Goal: Task Accomplishment & Management: Complete application form

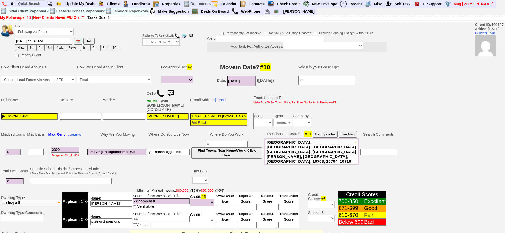
select select
click at [71, 48] on button "2 wks" at bounding box center [72, 48] width 13 height 6
type input "10/24/2025 11:12 AM"
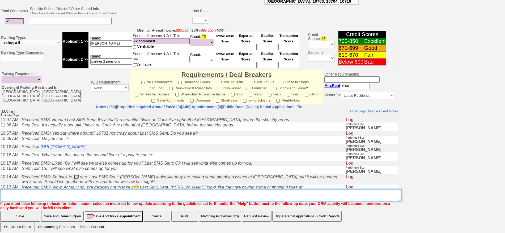
click at [245, 190] on textarea "Insert New Note Here" at bounding box center [200, 196] width 401 height 12
type textarea "f"
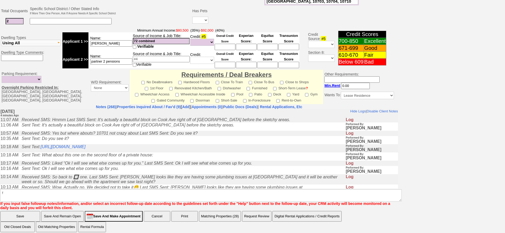
click input "Save" at bounding box center [20, 216] width 40 height 11
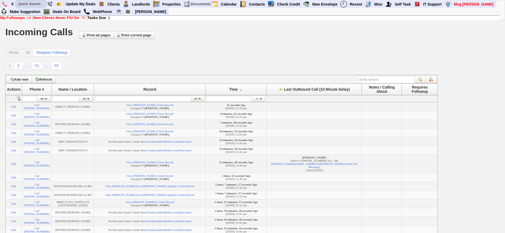
click at [34, 3] on input "text" at bounding box center [30, 4] width 29 height 7
click at [38, 3] on input "sabrina" at bounding box center [30, 4] width 29 height 7
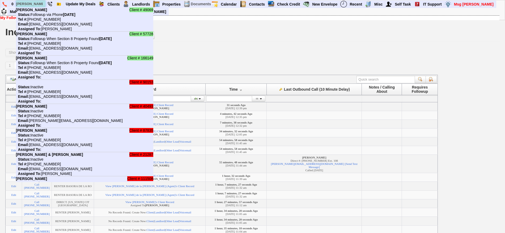
click at [38, 3] on input "sabrina" at bounding box center [30, 4] width 29 height 7
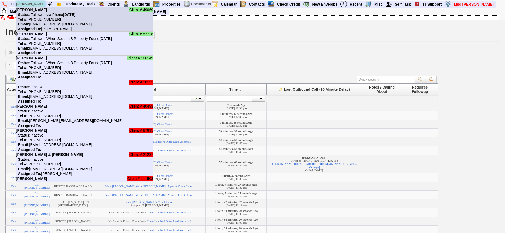
type input "sabrina"
click at [43, 17] on li "Client # 49069 Sabrina Phillips Status: Followup via Phone Saturday, October 11…" at bounding box center [84, 19] width 137 height 24
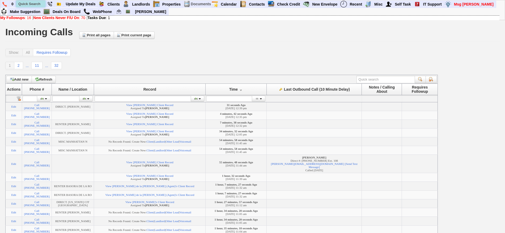
click at [33, 2] on input "text" at bounding box center [30, 4] width 29 height 7
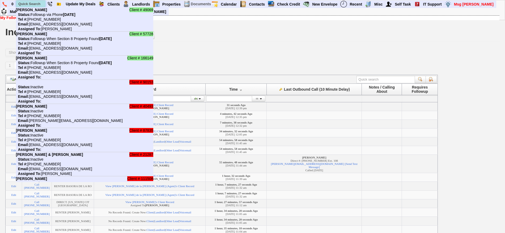
paste input "347-520-8310"
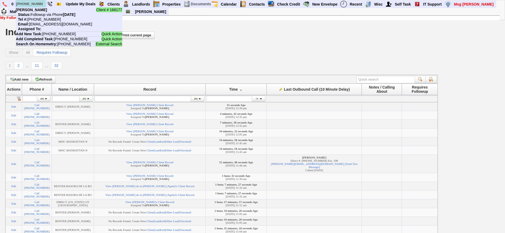
click at [38, 3] on input "[PHONE_NUMBER]" at bounding box center [30, 4] width 29 height 7
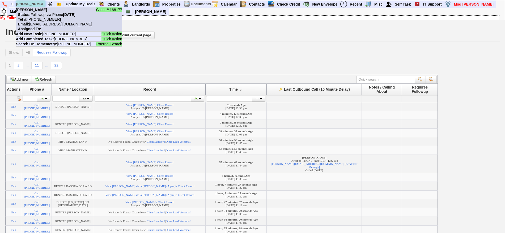
type input "[PHONE_NUMBER]"
click at [42, 15] on nobr "Status: Followup via Phone Friday, October 10th, 2025" at bounding box center [46, 14] width 60 height 4
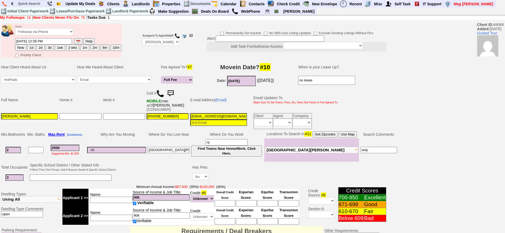
click at [162, 94] on img at bounding box center [160, 94] width 8 height 8
click at [242, 82] on input "[DATE]" at bounding box center [241, 81] width 29 height 10
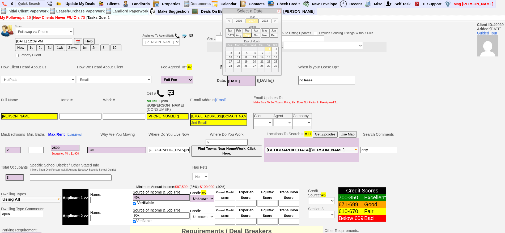
click at [264, 20] on li "2018" at bounding box center [265, 21] width 13 height 5
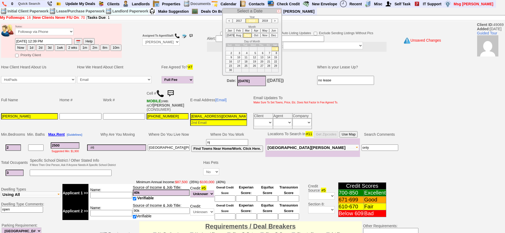
click at [264, 20] on li "2019" at bounding box center [265, 21] width 13 height 5
click at [264, 20] on li "2020" at bounding box center [265, 21] width 13 height 5
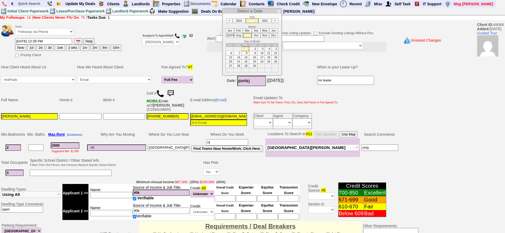
click at [264, 20] on li "2021" at bounding box center [265, 21] width 13 height 5
click at [264, 20] on li "2022" at bounding box center [265, 21] width 13 height 5
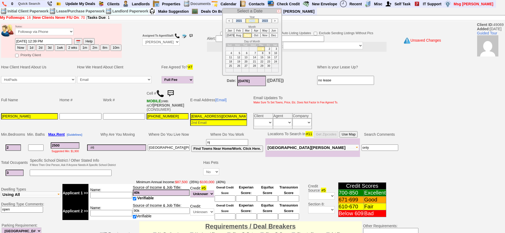
click at [264, 20] on li "2023" at bounding box center [265, 21] width 13 height 5
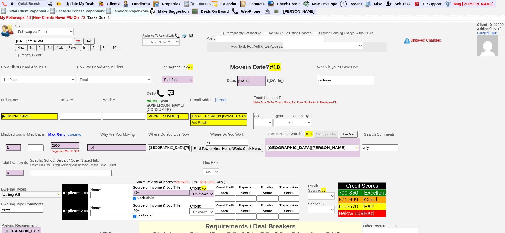
click at [257, 81] on input "09/01/2023" at bounding box center [251, 81] width 29 height 10
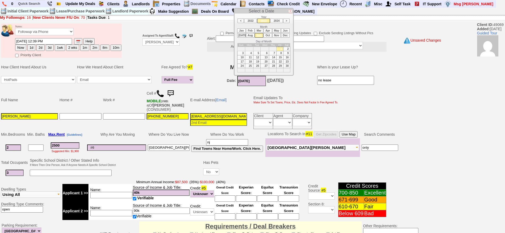
click at [277, 21] on li "2024" at bounding box center [276, 21] width 13 height 5
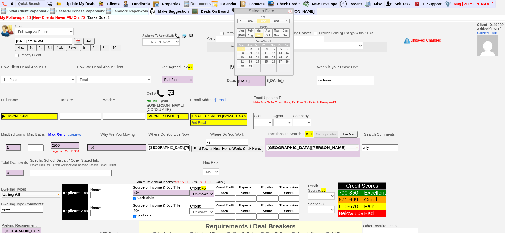
click at [277, 21] on li "2025" at bounding box center [276, 21] width 13 height 5
click at [285, 36] on li "Dec" at bounding box center [285, 35] width 9 height 5
click at [275, 36] on li "Nov" at bounding box center [276, 35] width 9 height 5
type input "[DATE]"
click at [14, 174] on input "3" at bounding box center [15, 173] width 18 height 6
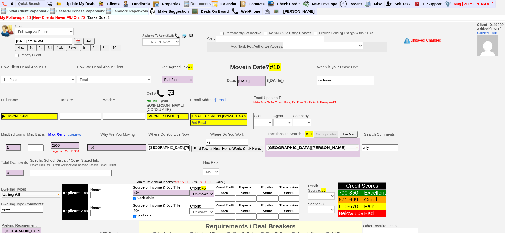
click at [51, 172] on input at bounding box center [71, 173] width 82 height 6
click at [105, 197] on input at bounding box center [111, 195] width 42 height 6
click at [112, 214] on input at bounding box center [111, 213] width 42 height 6
click at [122, 183] on span "Minimum Annual Income: $87,500 (35%) - $100,000 (40%)" at bounding box center [180, 182] width 237 height 4
click at [121, 196] on input at bounding box center [111, 195] width 42 height 6
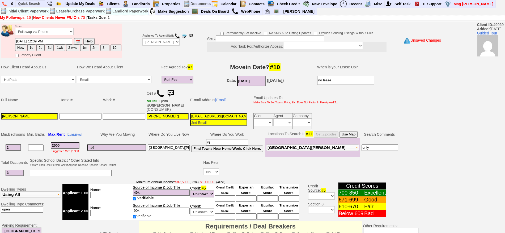
click at [122, 215] on input at bounding box center [111, 213] width 42 height 6
type input "NURSE"
click at [92, 175] on input at bounding box center [71, 173] width 82 height 6
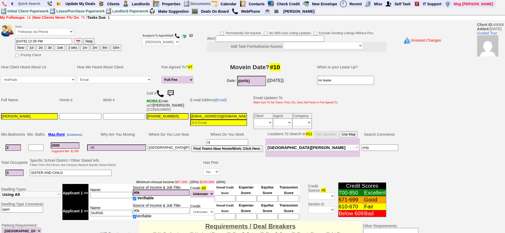
type input "SISTER AND CHILD"
click at [125, 194] on input at bounding box center [111, 195] width 42 height 6
click at [150, 194] on input "40k" at bounding box center [161, 193] width 57 height 6
click at [119, 216] on td "Name: NURSE" at bounding box center [110, 211] width 44 height 18
drag, startPoint x: 118, startPoint y: 214, endPoint x: 82, endPoint y: 213, distance: 36.4
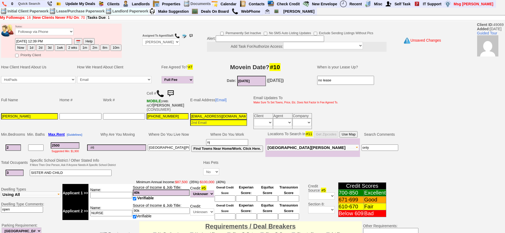
click at [82, 213] on tr "Applicant 2 >> Name: NURSE Source of Income & Job Title: 90k Verifiable Credit:…" at bounding box center [180, 211] width 237 height 18
type input "s"
type input "SISTER NURSE"
drag, startPoint x: 140, startPoint y: 211, endPoint x: 101, endPoint y: 206, distance: 38.6
click at [101, 206] on tr "Applicant 2 >> Name: SISTER NURSE Source of Income & Job Title: 90k Verifiable …" at bounding box center [180, 211] width 237 height 18
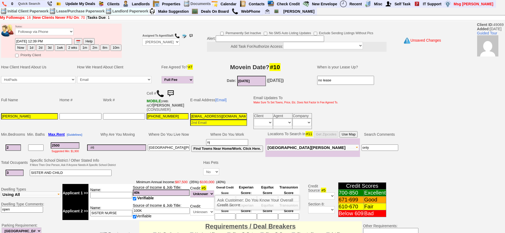
type input "100K"
click at [225, 215] on input at bounding box center [225, 217] width 21 height 6
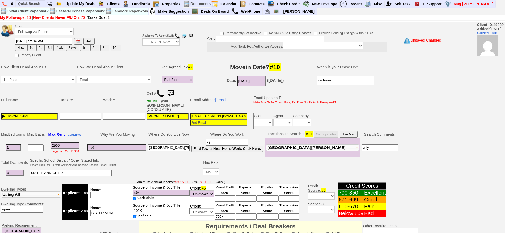
type input "700+"
click at [124, 196] on input at bounding box center [111, 195] width 42 height 6
click at [226, 218] on input "700+" at bounding box center [225, 217] width 21 height 6
click at [125, 170] on td at bounding box center [160, 168] width 86 height 21
drag, startPoint x: 71, startPoint y: 145, endPoint x: 42, endPoint y: 144, distance: 29.2
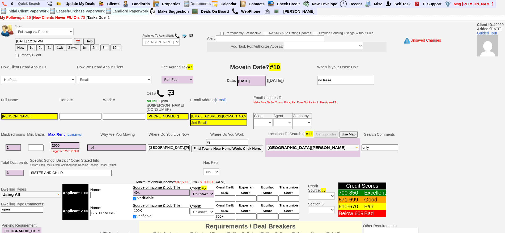
click at [42, 144] on tr "2 2500 Suggested Min: $1,900 new rochelle nj Find Towns Near Home/Work. Click H…" at bounding box center [199, 148] width 399 height 19
type input "2600"
click at [84, 133] on td "Max. Rent [Guidelines]" at bounding box center [64, 135] width 39 height 8
click at [109, 125] on td at bounding box center [124, 122] width 44 height 18
click at [166, 131] on td "Where Do You Live Now" at bounding box center [169, 135] width 44 height 8
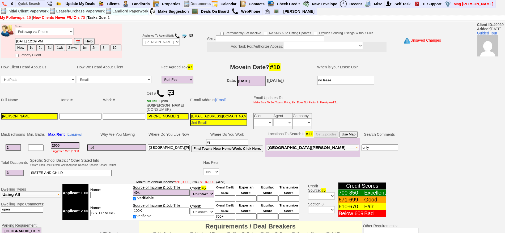
click at [176, 167] on td at bounding box center [160, 168] width 86 height 21
click at [165, 120] on td "914-319-5029" at bounding box center [168, 122] width 44 height 18
click at [172, 117] on input "914-319-5029" at bounding box center [168, 116] width 42 height 6
click at [69, 149] on div "Suggested Min: $1,900" at bounding box center [65, 151] width 38 height 4
click at [118, 147] on input at bounding box center [116, 148] width 59 height 6
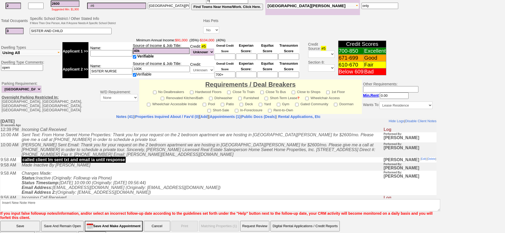
scroll to position [153, 0]
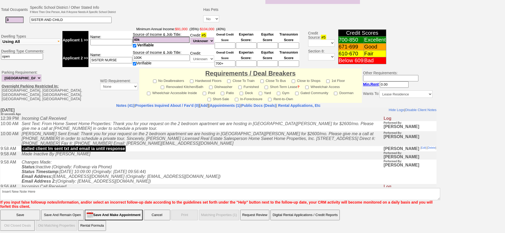
click at [158, 165] on td "Changes Made: Status: Inactive (Originally: Followup via Phone) Status Timestam…" at bounding box center [201, 172] width 364 height 24
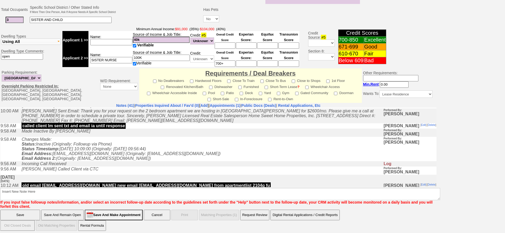
scroll to position [0, 0]
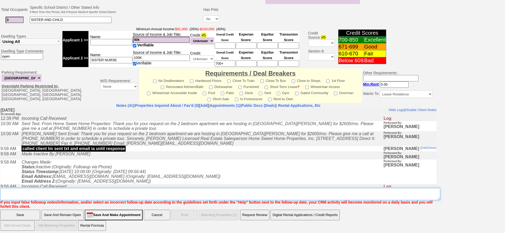
click at [135, 190] on textarea "Insert New Note Here" at bounding box center [220, 194] width 440 height 12
click at [136, 190] on textarea "Insert New Note Here" at bounding box center [220, 194] width 440 height 12
click at [137, 190] on textarea "Insert New Note Here" at bounding box center [220, 194] width 440 height 12
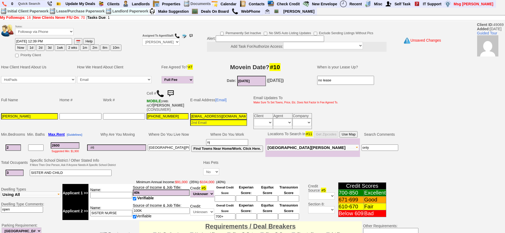
click at [146, 133] on td "Why Are You Moving" at bounding box center [116, 135] width 61 height 8
click at [123, 148] on input at bounding box center [116, 148] width 59 height 6
click at [31, 48] on button "1d" at bounding box center [31, 48] width 8 height 6
type input "10/11/2025 12:40 PM"
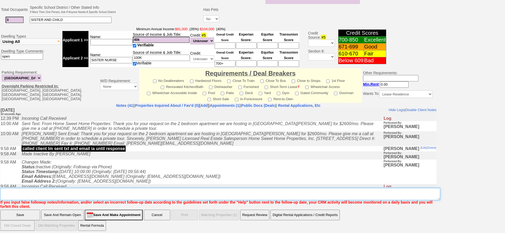
click at [317, 190] on textarea "Insert New Note Here" at bounding box center [220, 194] width 440 height 12
type textarea "F"
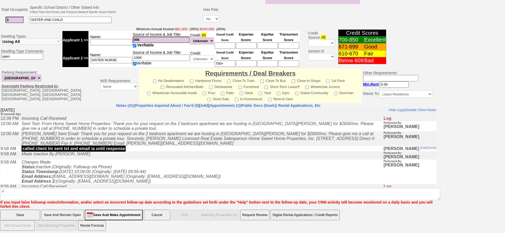
click input "Save And Remain Open" at bounding box center [62, 215] width 43 height 11
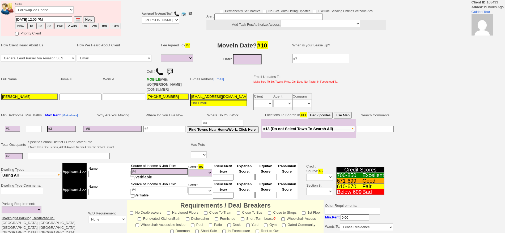
select select
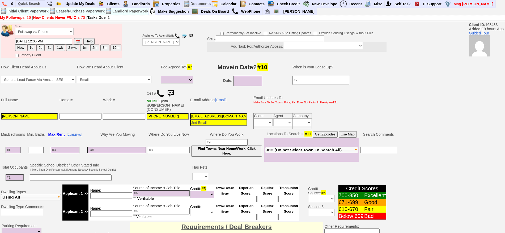
click at [163, 91] on img at bounding box center [160, 94] width 8 height 8
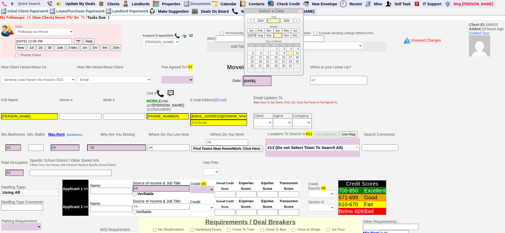
click at [259, 77] on input "10/10/2025" at bounding box center [257, 81] width 29 height 10
click at [257, 77] on input "10/10/2025" at bounding box center [257, 81] width 29 height 10
click at [288, 34] on li "Nov" at bounding box center [286, 35] width 9 height 5
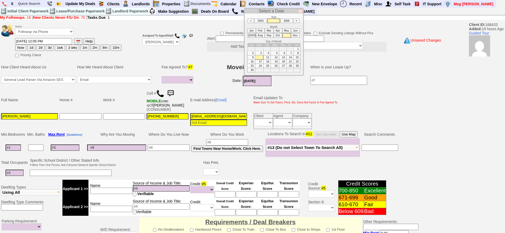
click at [296, 49] on td "1" at bounding box center [296, 49] width 7 height 4
type input "11/01/2025"
click at [9, 145] on input at bounding box center [13, 148] width 15 height 6
type input "2"
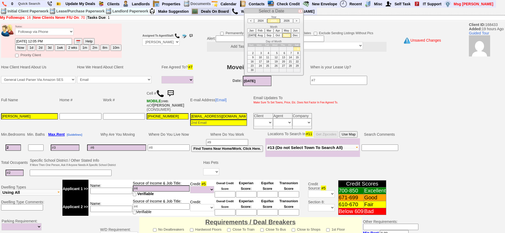
select select
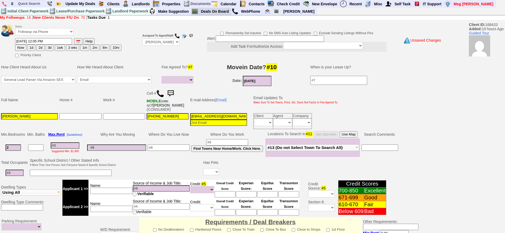
type input "2"
select select
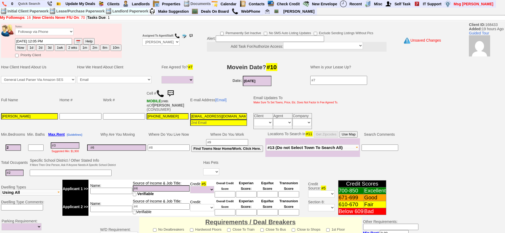
click at [18, 170] on input at bounding box center [15, 173] width 18 height 6
type input "2"
click at [211, 169] on select "Yes No" at bounding box center [211, 172] width 16 height 7
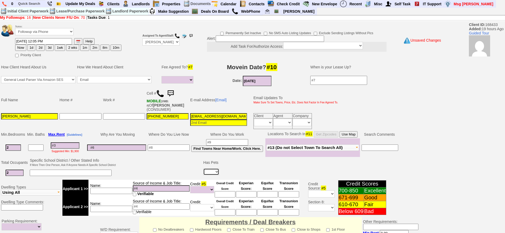
click at [210, 169] on select "Yes No" at bounding box center [211, 172] width 16 height 7
select select "No"
click at [203, 169] on select "Yes No" at bounding box center [211, 172] width 16 height 7
click at [156, 158] on td "Total Occupants Specific School District / Other Stated Info If More Then One P…" at bounding box center [218, 169] width 437 height 22
click at [112, 188] on input at bounding box center [111, 191] width 42 height 6
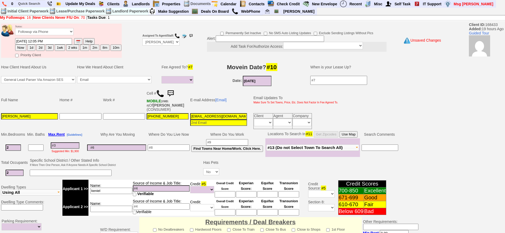
type input "keniel"
click at [148, 181] on td "Source of Income & Job Title: Verifiable" at bounding box center [161, 189] width 57 height 18
click at [151, 186] on input at bounding box center [161, 189] width 57 height 6
drag, startPoint x: 140, startPoint y: 184, endPoint x: 167, endPoint y: 184, distance: 26.8
click at [167, 186] on input "90k combined" at bounding box center [161, 189] width 57 height 6
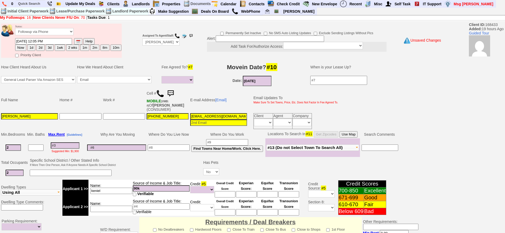
type input "90k"
click at [109, 188] on input "keniel" at bounding box center [111, 191] width 42 height 6
type input "keniel admin hospital"
click at [64, 143] on input at bounding box center [65, 146] width 29 height 6
type input "2"
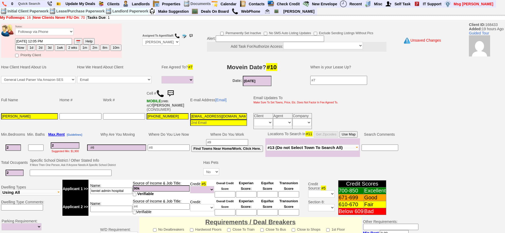
select select
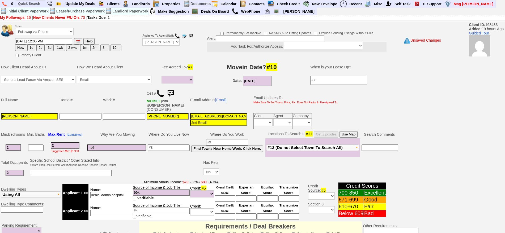
type input "28"
select select
type input "2800"
select select
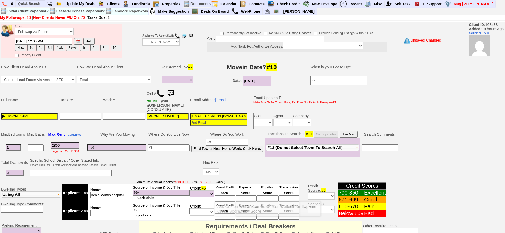
type input "2800"
click at [224, 196] on input at bounding box center [225, 199] width 21 height 6
select select
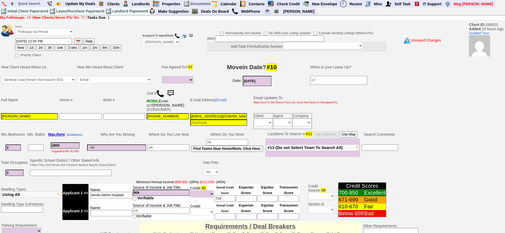
type input "710"
click at [117, 210] on input at bounding box center [111, 213] width 42 height 6
click at [92, 170] on input at bounding box center [71, 173] width 82 height 6
click at [172, 145] on input at bounding box center [169, 148] width 42 height 6
click at [122, 210] on input at bounding box center [111, 213] width 42 height 6
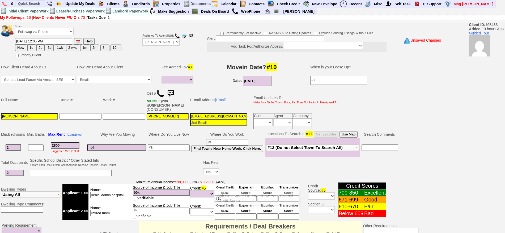
type input "retired mom"
click at [223, 214] on input at bounding box center [225, 217] width 21 height 6
click at [151, 210] on td "Source of Income & Job Title: Verifiable" at bounding box center [161, 211] width 57 height 18
click at [149, 208] on input at bounding box center [161, 211] width 57 height 6
click at [161, 210] on td "Source of Income & Job Title: Verifiable" at bounding box center [161, 211] width 57 height 18
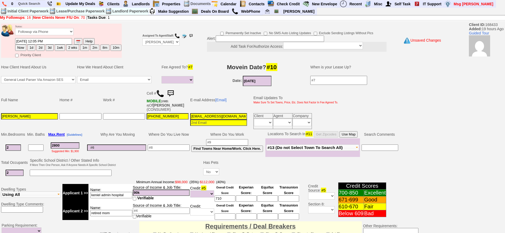
click at [161, 208] on input at bounding box center [161, 211] width 57 height 6
click at [178, 145] on input at bounding box center [169, 148] width 42 height 6
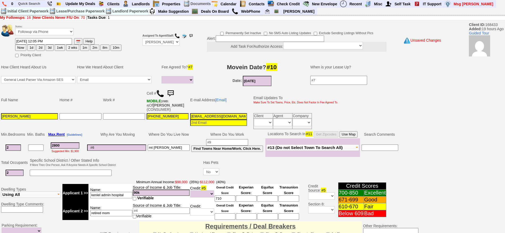
type input "mt vernon"
click at [156, 124] on td "917-808-8352" at bounding box center [168, 122] width 44 height 18
click at [31, 46] on button "1d" at bounding box center [31, 48] width 8 height 6
type input "10/11/2025 12:40 PM"
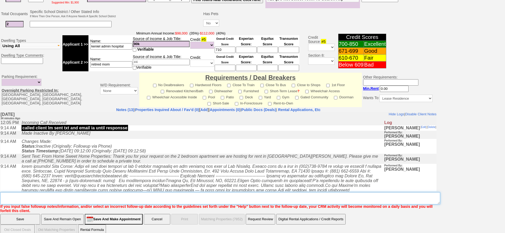
click at [158, 193] on textarea "Insert New Note Here" at bounding box center [220, 199] width 440 height 12
type textarea "2104g sat morning"
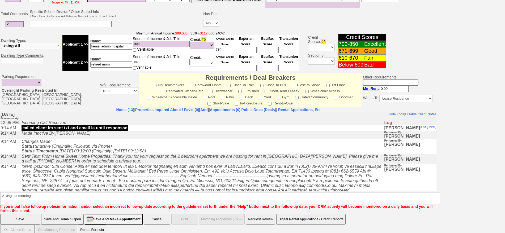
click input "Save" at bounding box center [20, 219] width 40 height 11
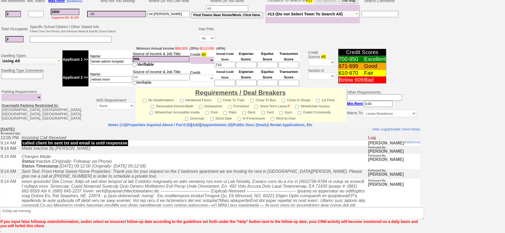
scroll to position [130, 0]
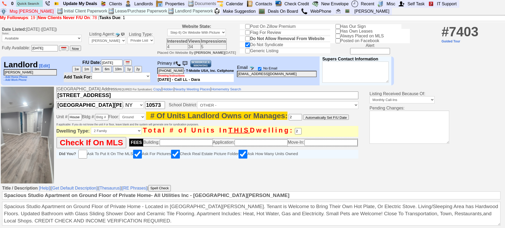
click at [181, 66] on img at bounding box center [178, 63] width 5 height 5
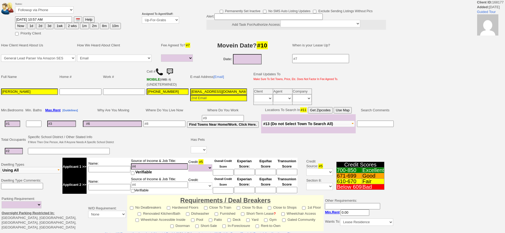
select select
